Goal: Find specific page/section: Find specific page/section

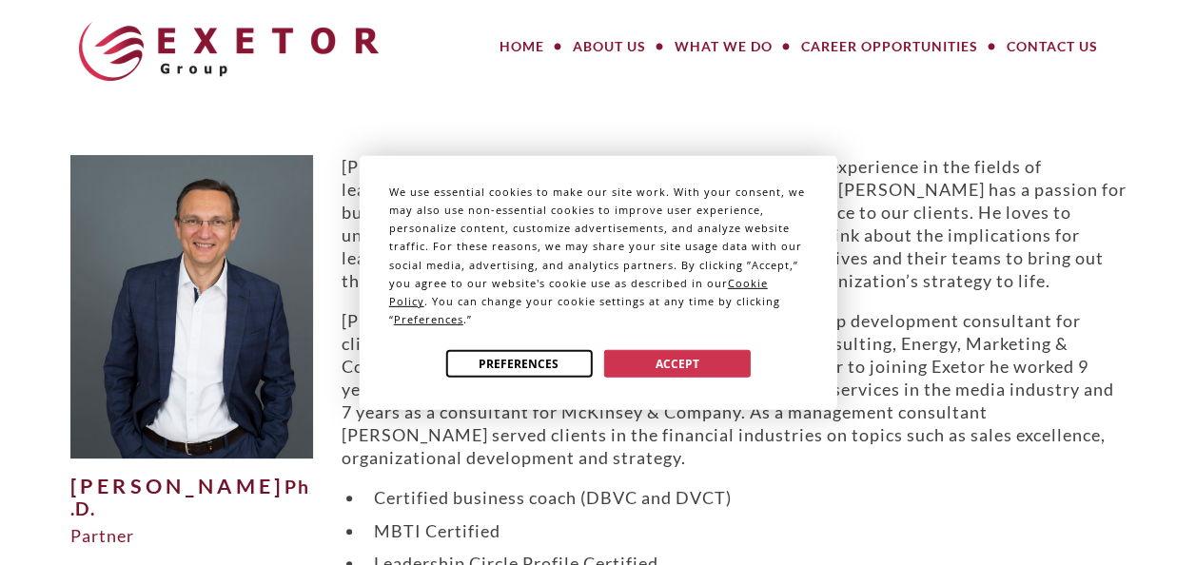
click at [547, 350] on button "Preferences" at bounding box center [518, 364] width 147 height 28
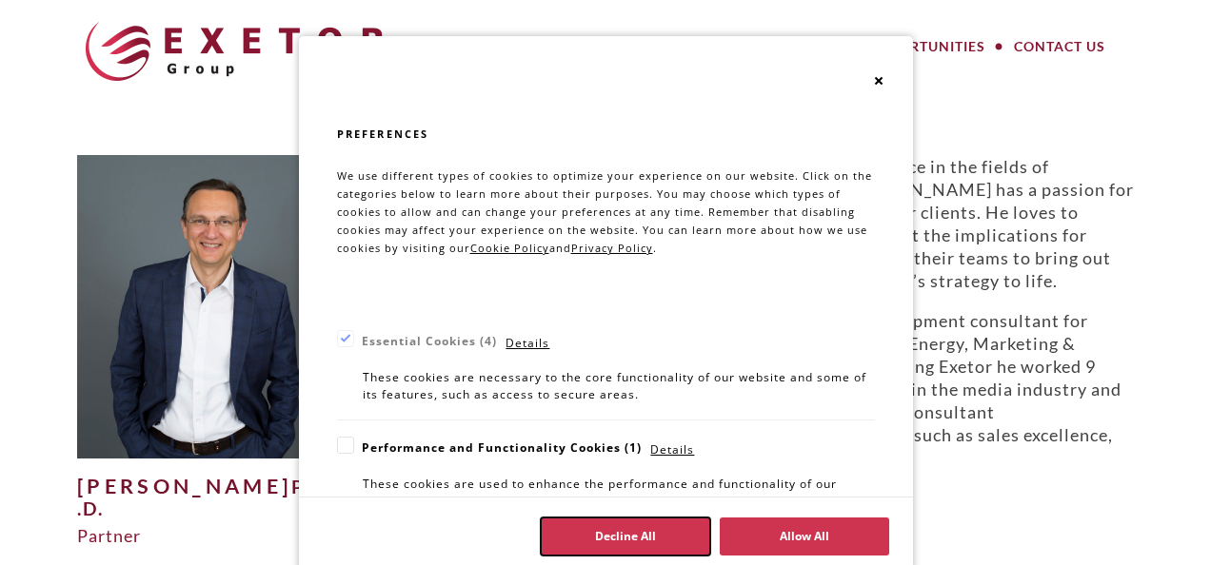
click at [605, 537] on button "Decline All" at bounding box center [625, 537] width 169 height 38
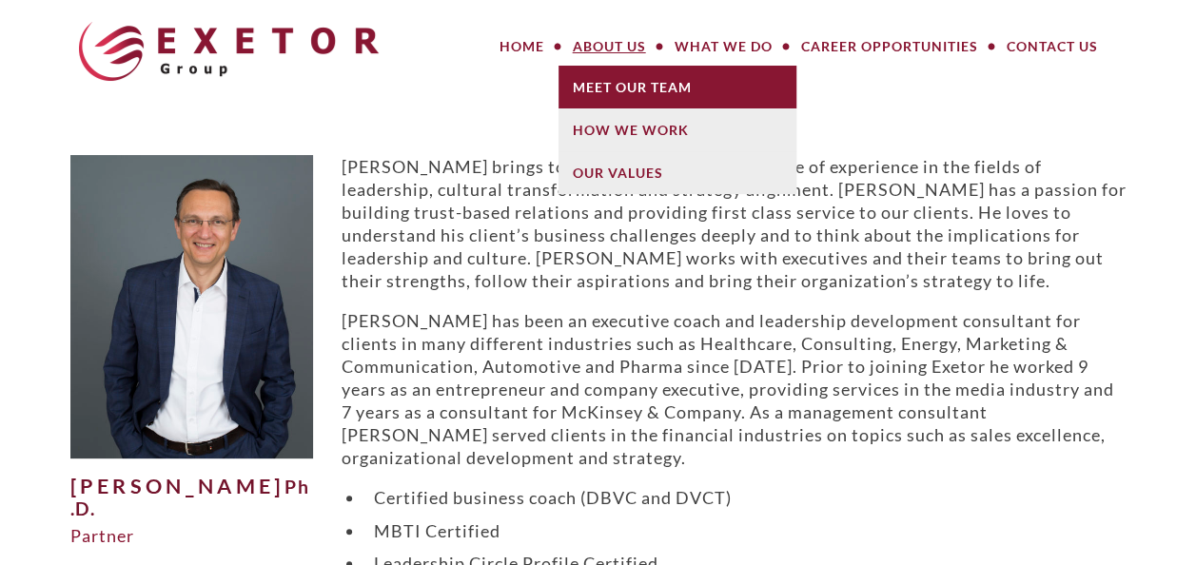
click at [651, 97] on link "Meet Our Team" at bounding box center [678, 87] width 238 height 43
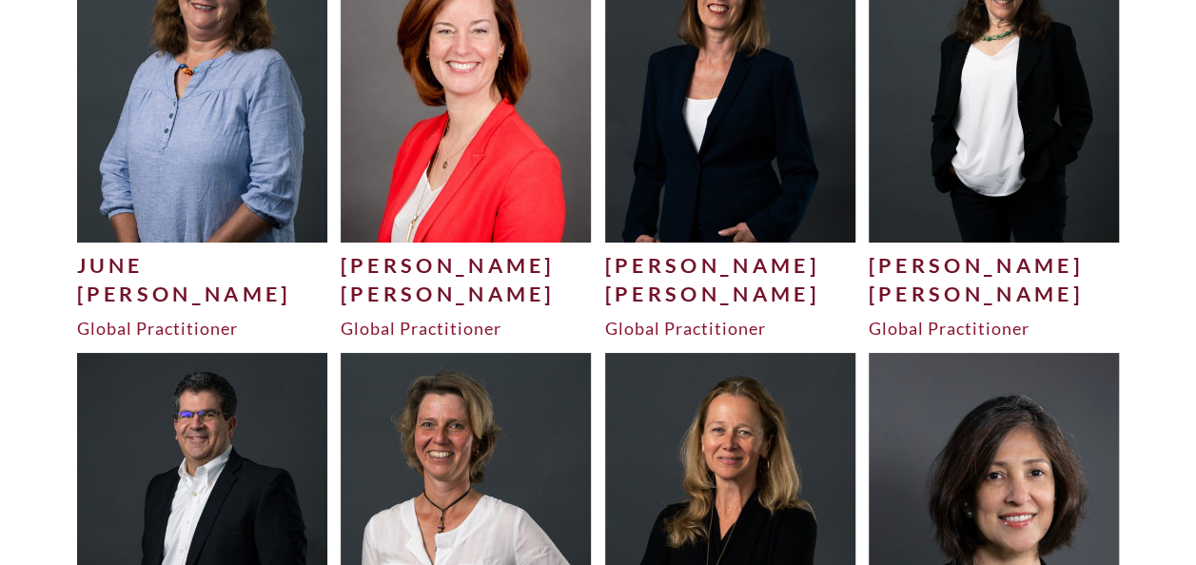
scroll to position [3532, 0]
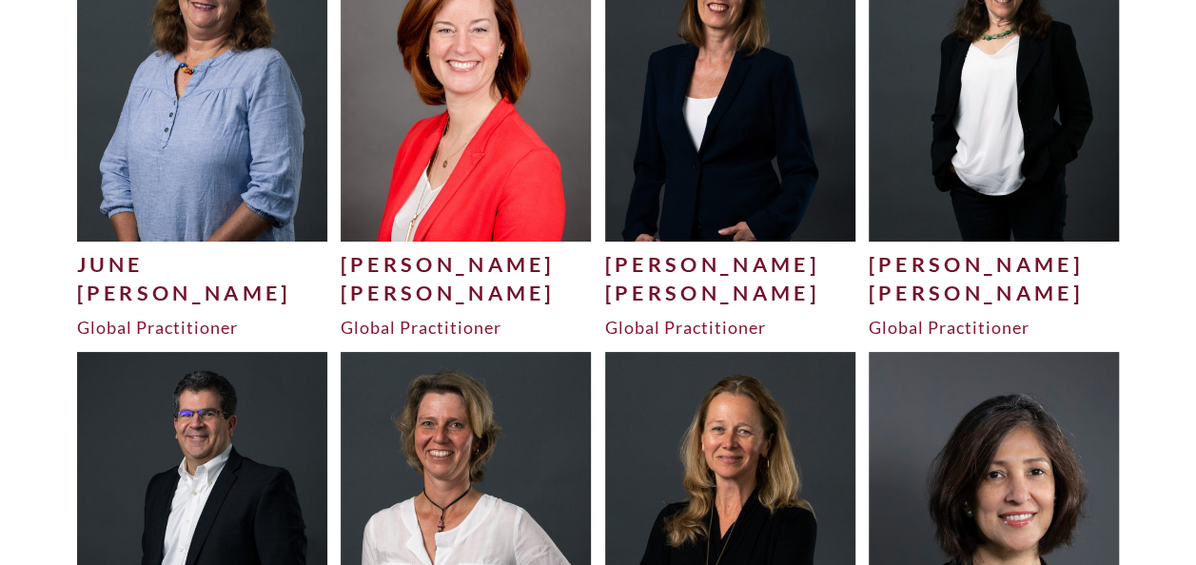
click at [487, 189] on img at bounding box center [466, 84] width 251 height 313
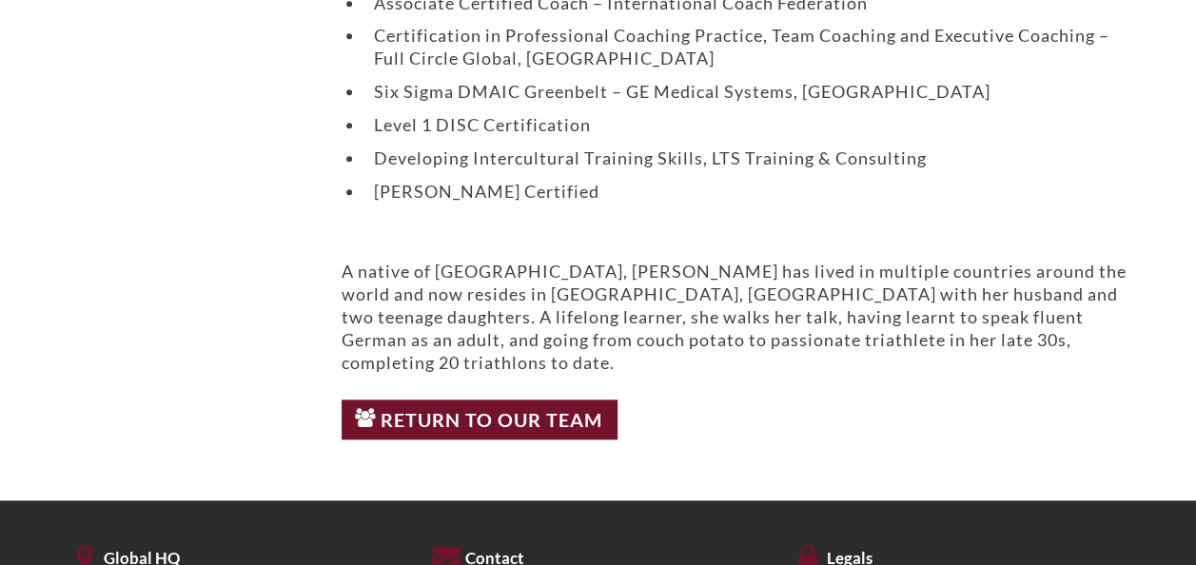
scroll to position [799, 0]
